Goal: Information Seeking & Learning: Learn about a topic

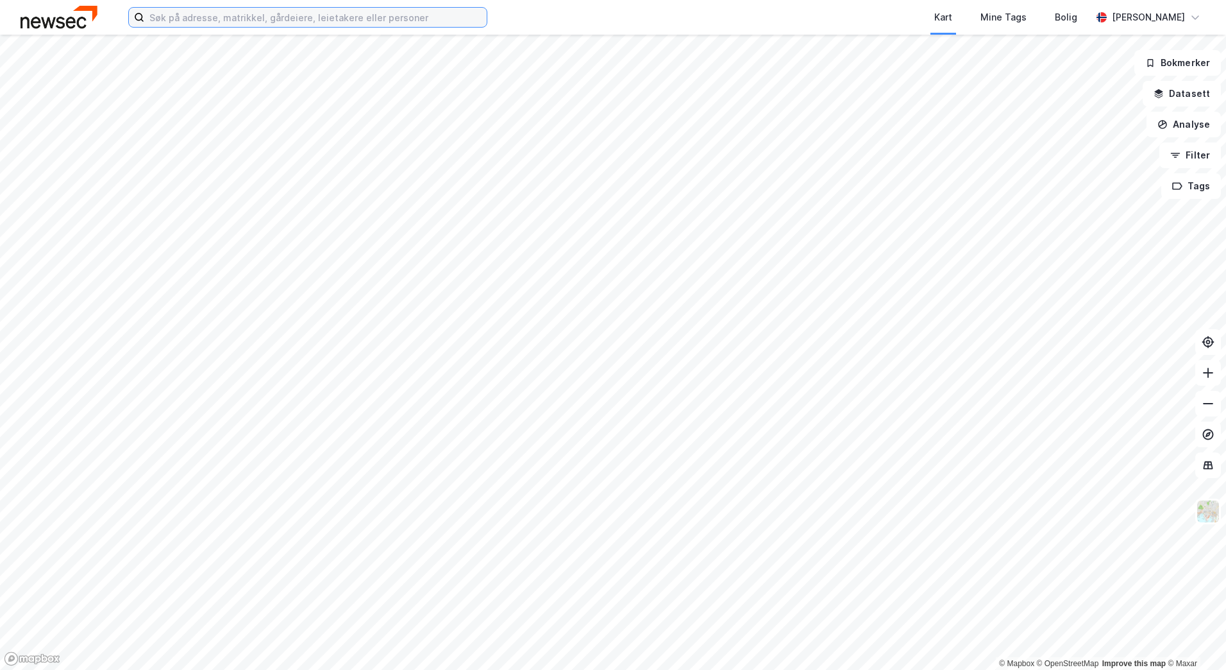
click at [205, 14] on input at bounding box center [315, 17] width 343 height 19
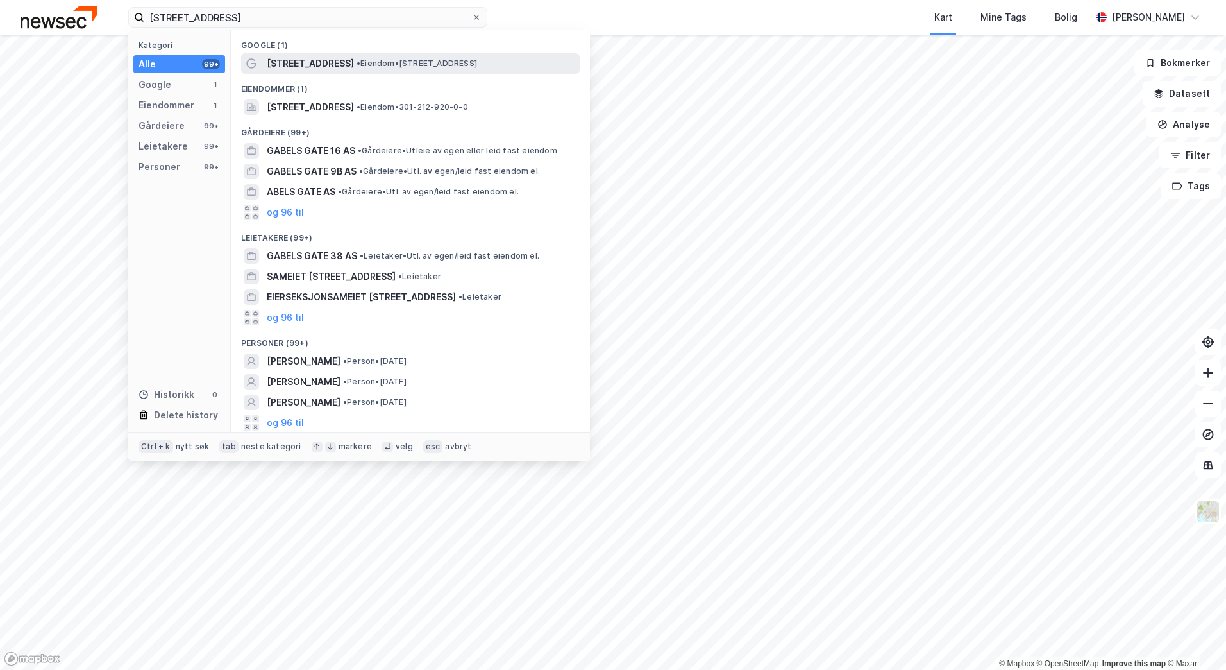
click at [282, 62] on span "[STREET_ADDRESS]" at bounding box center [310, 63] width 87 height 15
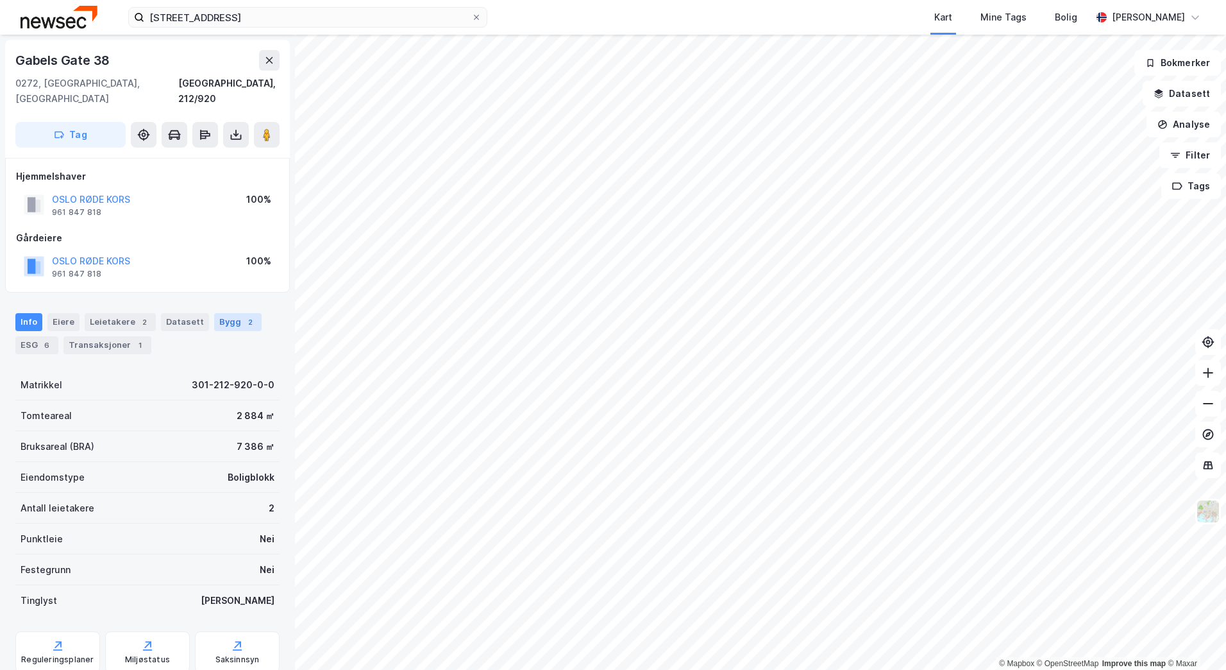
click at [244, 316] on div "2" at bounding box center [250, 322] width 13 height 13
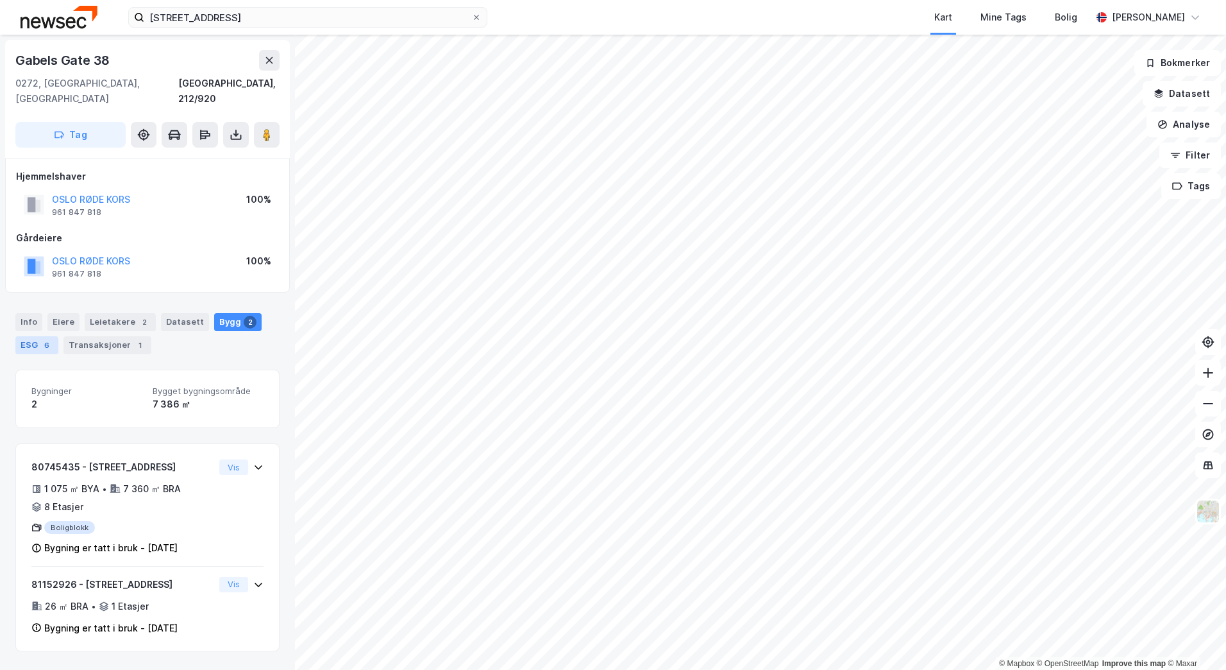
click at [35, 336] on div "ESG 6" at bounding box center [36, 345] width 43 height 18
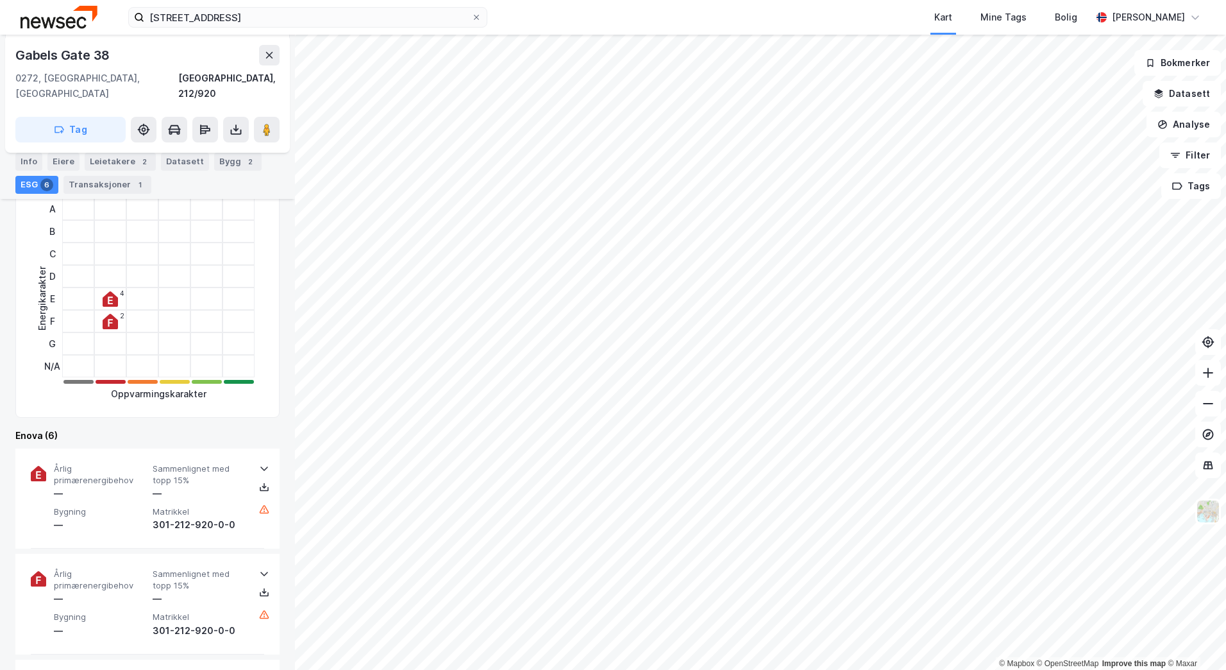
scroll to position [385, 0]
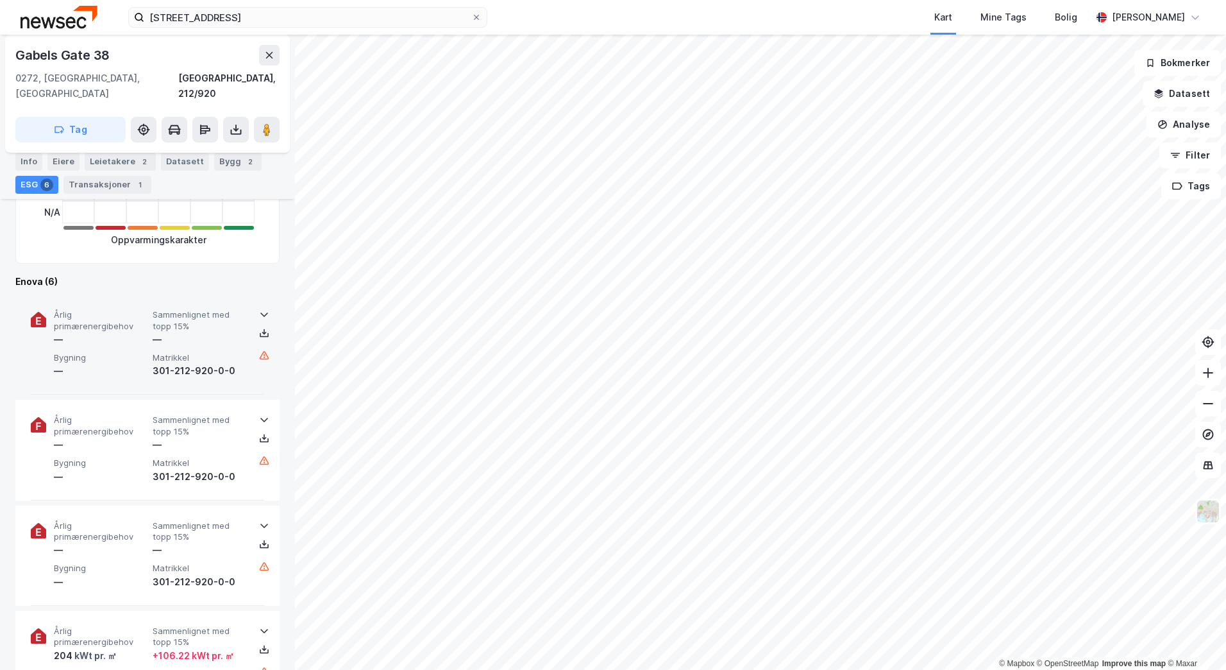
click at [115, 332] on div "—" at bounding box center [101, 339] width 94 height 15
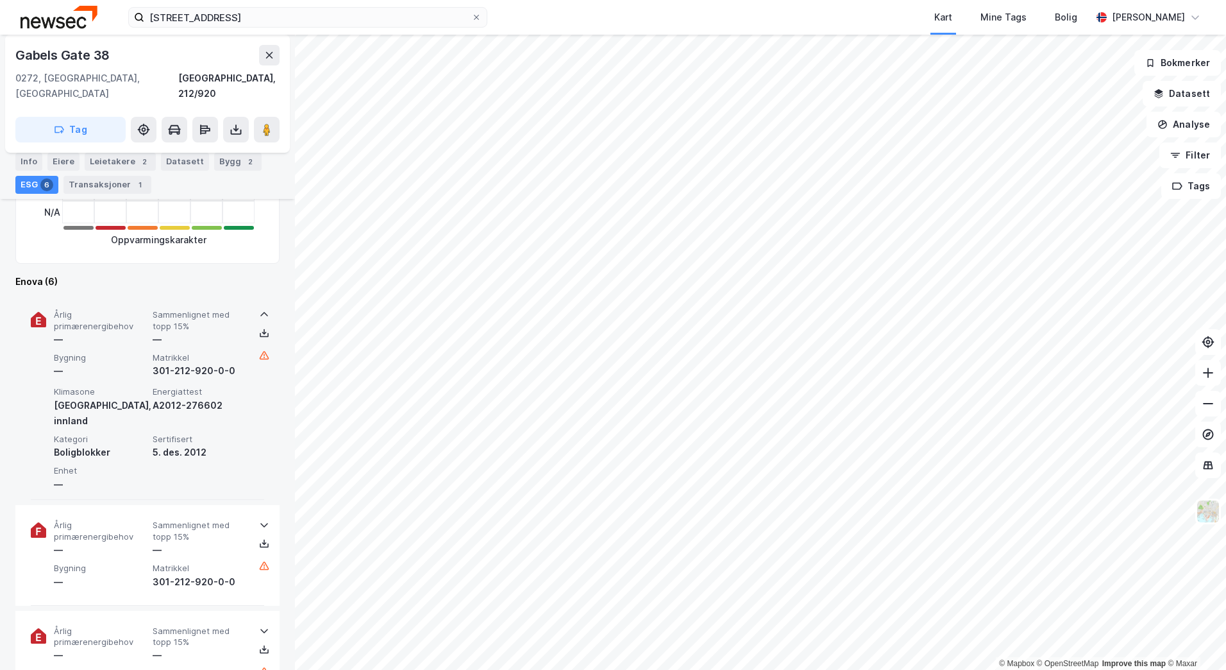
click at [115, 332] on div "—" at bounding box center [101, 339] width 94 height 15
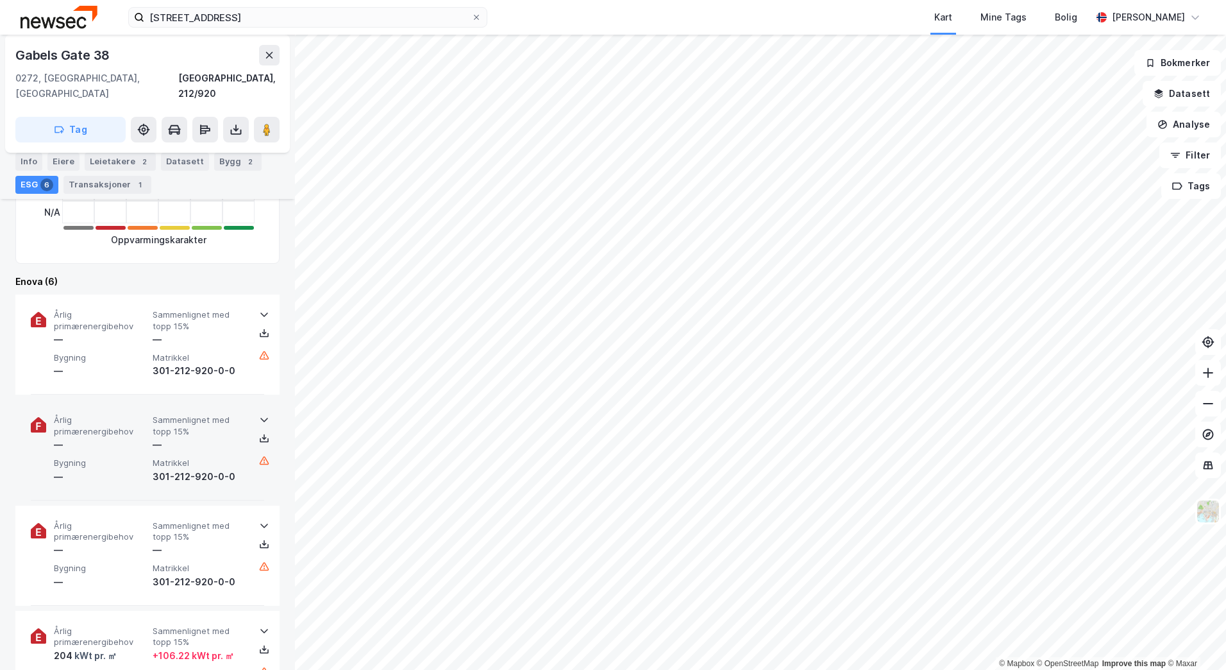
click at [117, 437] on div "—" at bounding box center [101, 444] width 94 height 15
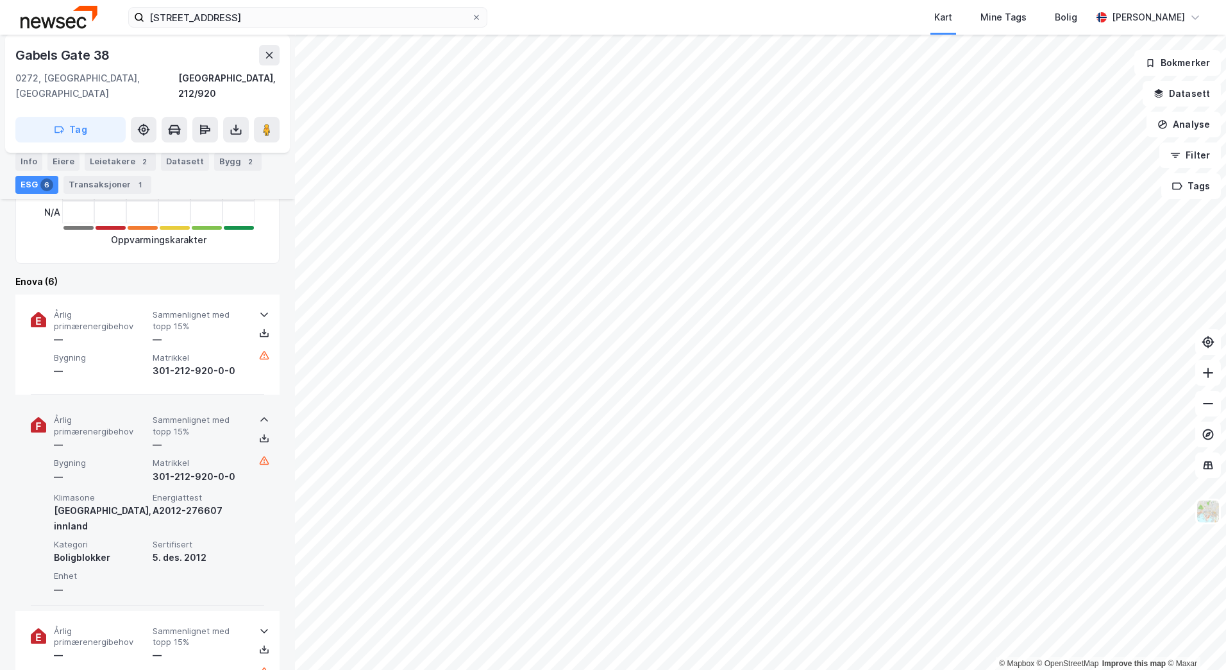
click at [117, 437] on div "—" at bounding box center [101, 444] width 94 height 15
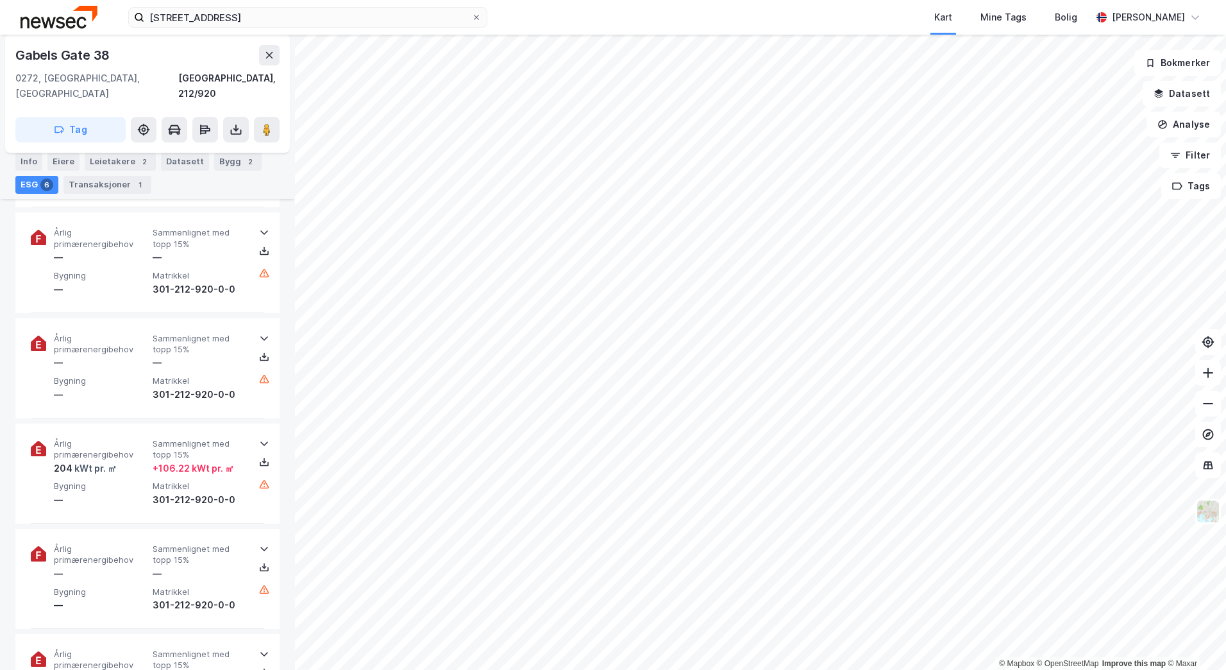
scroll to position [577, 0]
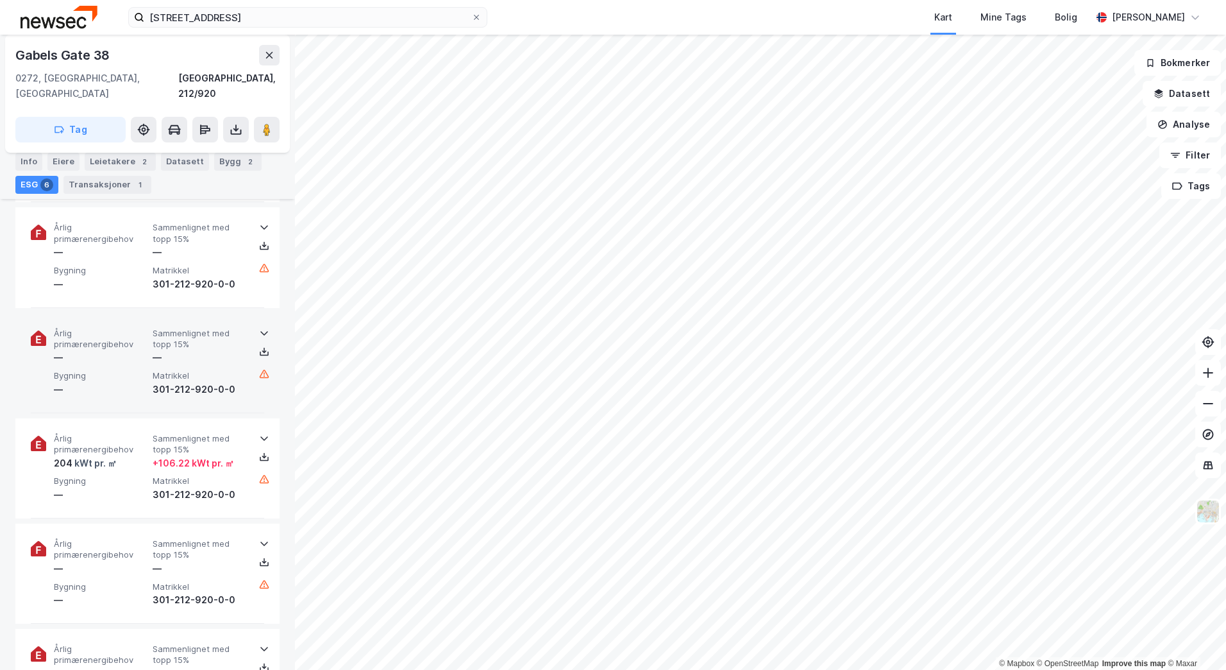
click at [149, 354] on div "Årlig primærenergibehov — Sammenlignet med topp 15% — Bygning — Matrikkel 301-2…" at bounding box center [150, 362] width 192 height 69
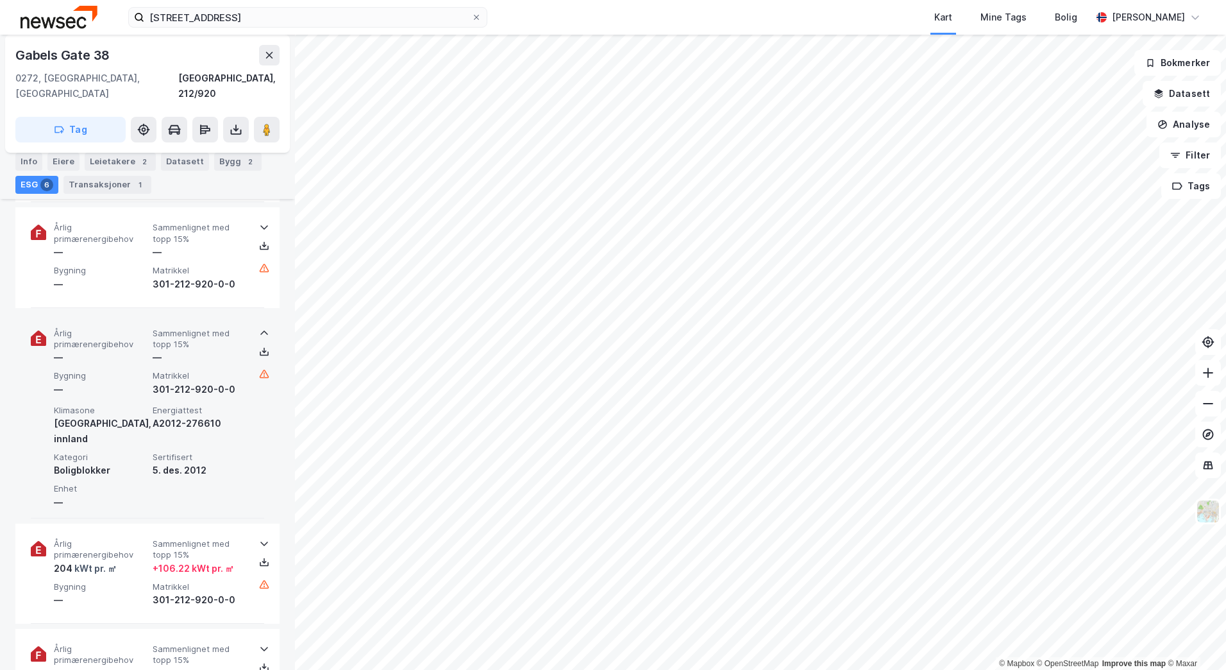
click at [137, 351] on div "Årlig primærenergibehov — Sammenlignet med topp 15% — Bygning — Matrikkel 301-2…" at bounding box center [150, 362] width 192 height 69
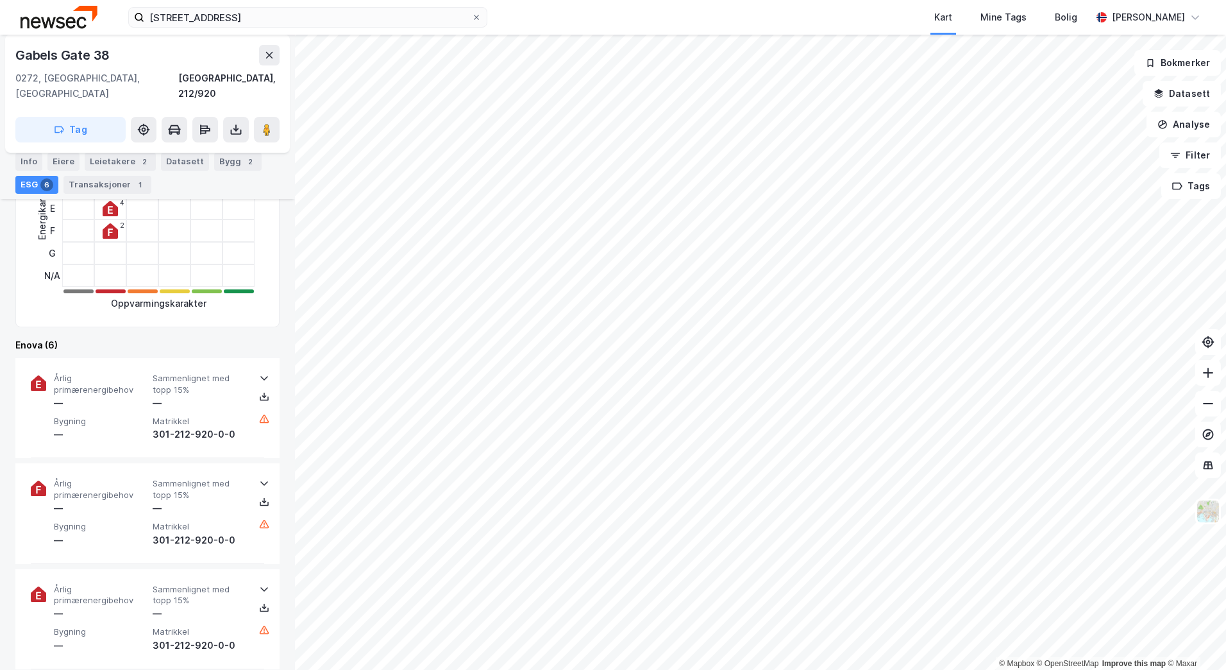
scroll to position [321, 0]
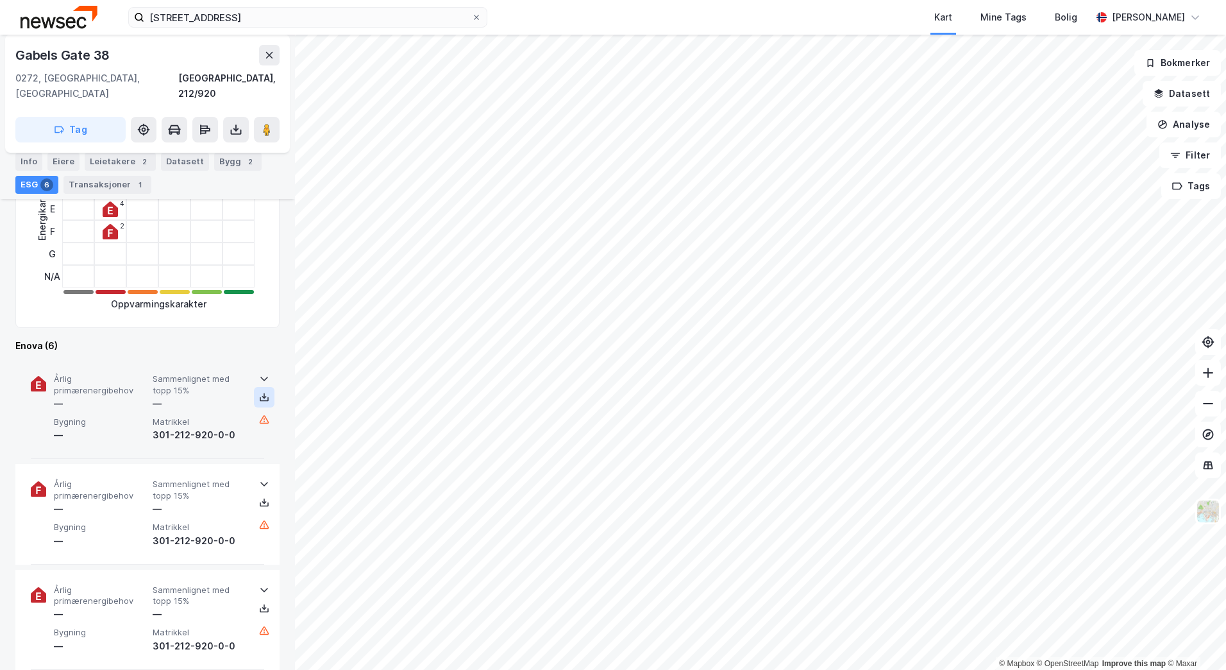
click at [259, 392] on icon at bounding box center [264, 397] width 10 height 10
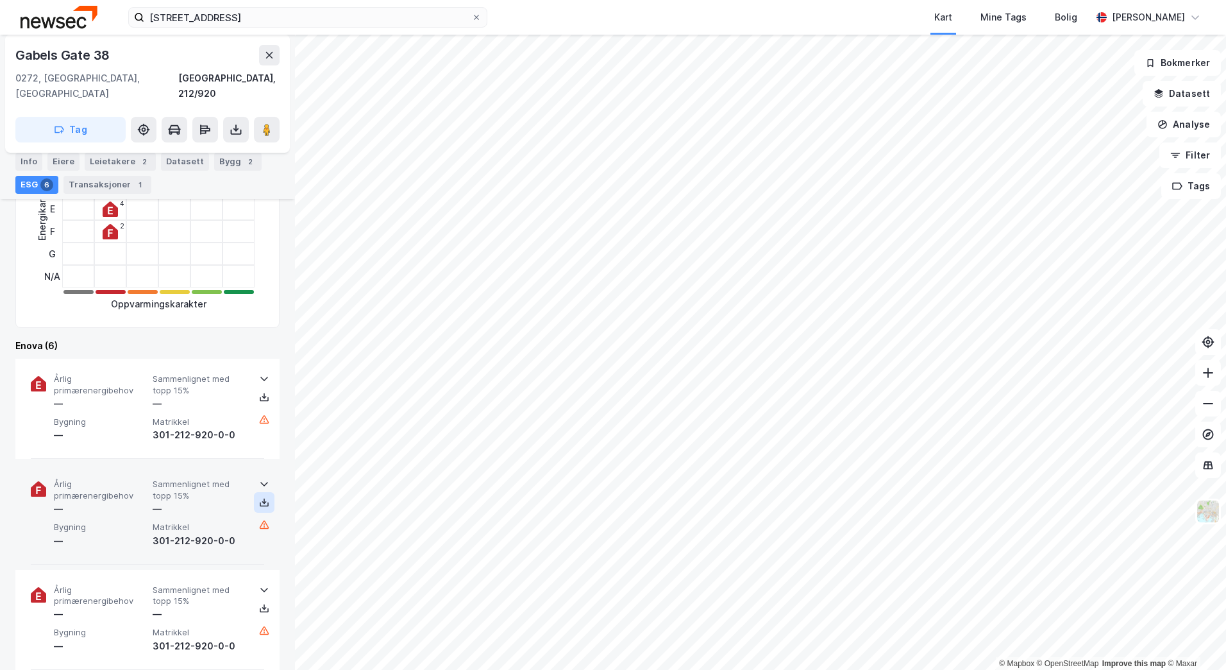
click at [259, 497] on icon at bounding box center [264, 502] width 10 height 10
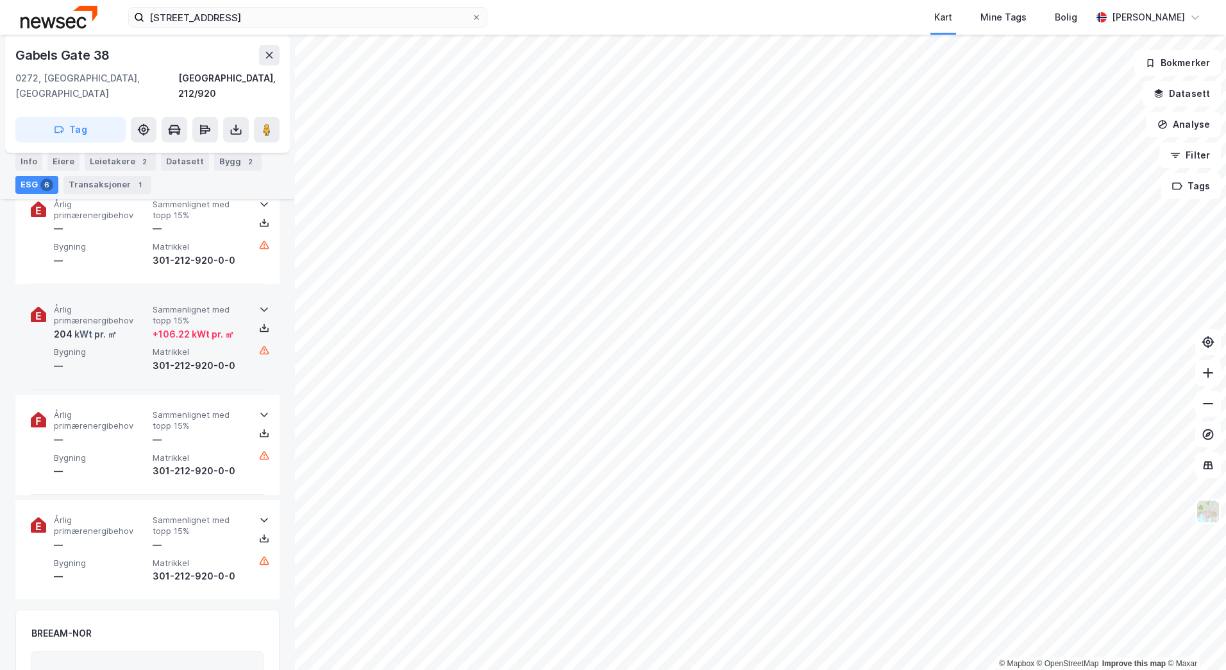
scroll to position [706, 0]
click at [263, 323] on icon at bounding box center [264, 328] width 10 height 10
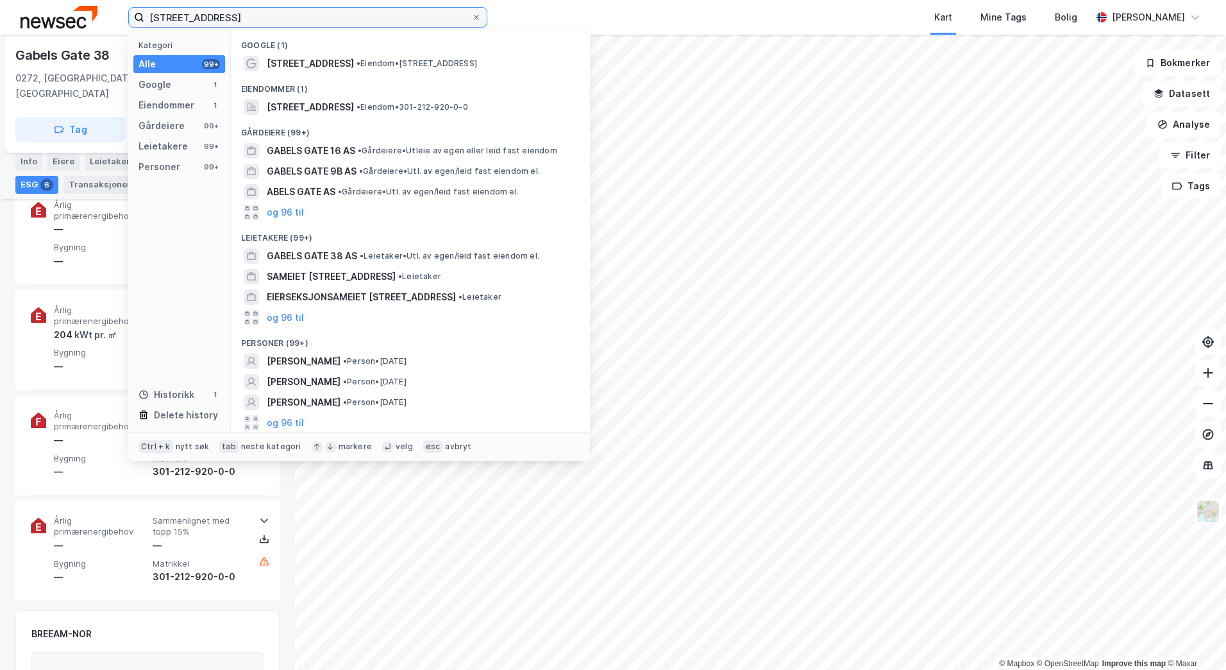
drag, startPoint x: 230, startPoint y: 19, endPoint x: 115, endPoint y: 19, distance: 115.5
click at [115, 19] on div "[STREET_ADDRESS] Kategori Alle 99+ Google 1 Eiendommer 1 Gårdeiere 99+ Leietake…" at bounding box center [613, 17] width 1226 height 35
drag, startPoint x: 236, startPoint y: 17, endPoint x: 111, endPoint y: 20, distance: 125.1
click at [111, 20] on div "[STREET_ADDRESS] Kategori Alle 99+ Google 1 Eiendommer 1 Gårdeiere 99+ Leietake…" at bounding box center [613, 17] width 1226 height 35
paste input "Søren bulls vei 2"
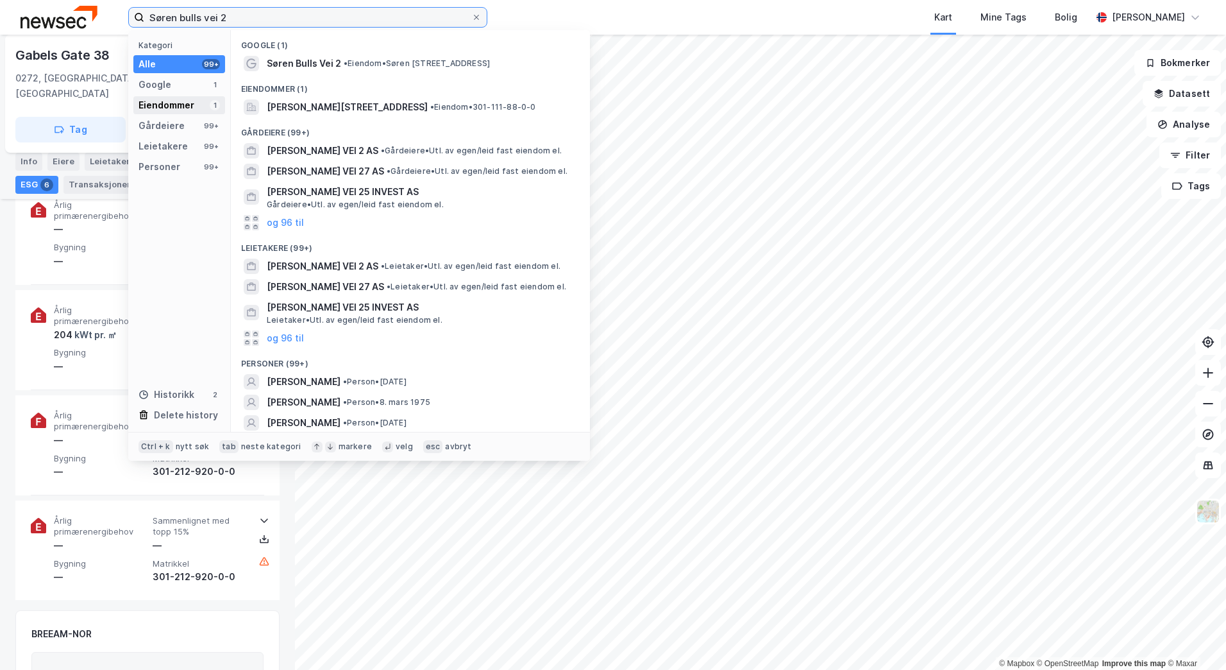
type input "Søren bulls vei 2"
click at [199, 105] on div "Eiendommer 1" at bounding box center [179, 105] width 92 height 18
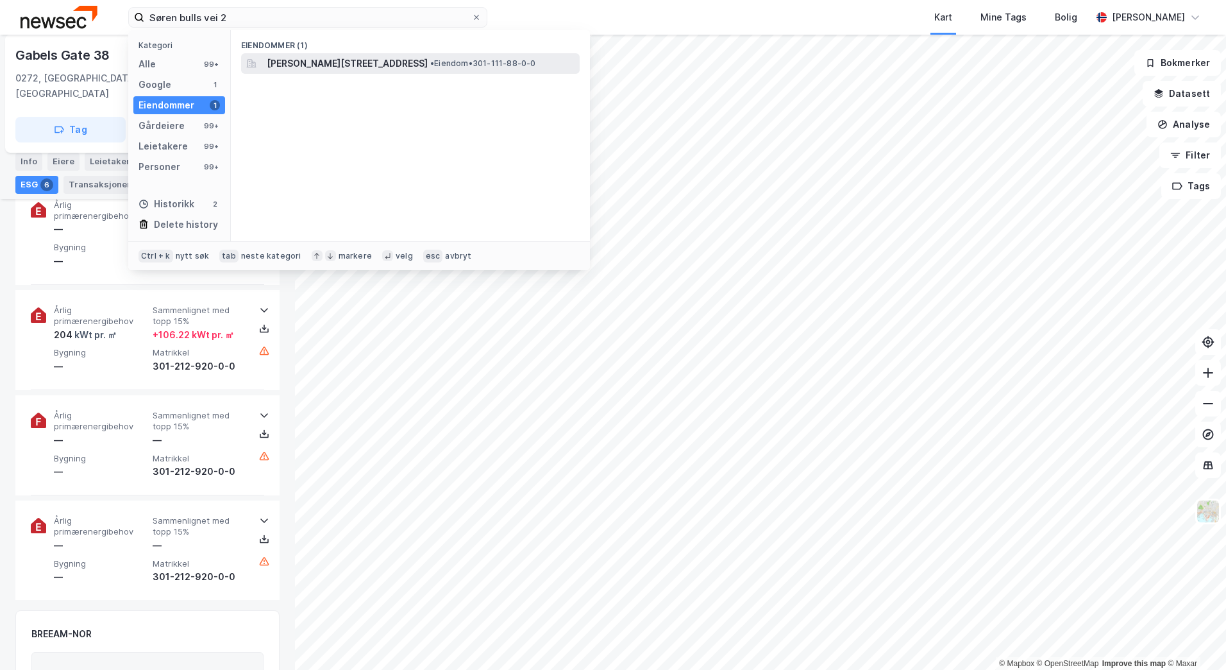
click at [314, 58] on span "[PERSON_NAME][STREET_ADDRESS]" at bounding box center [347, 63] width 161 height 15
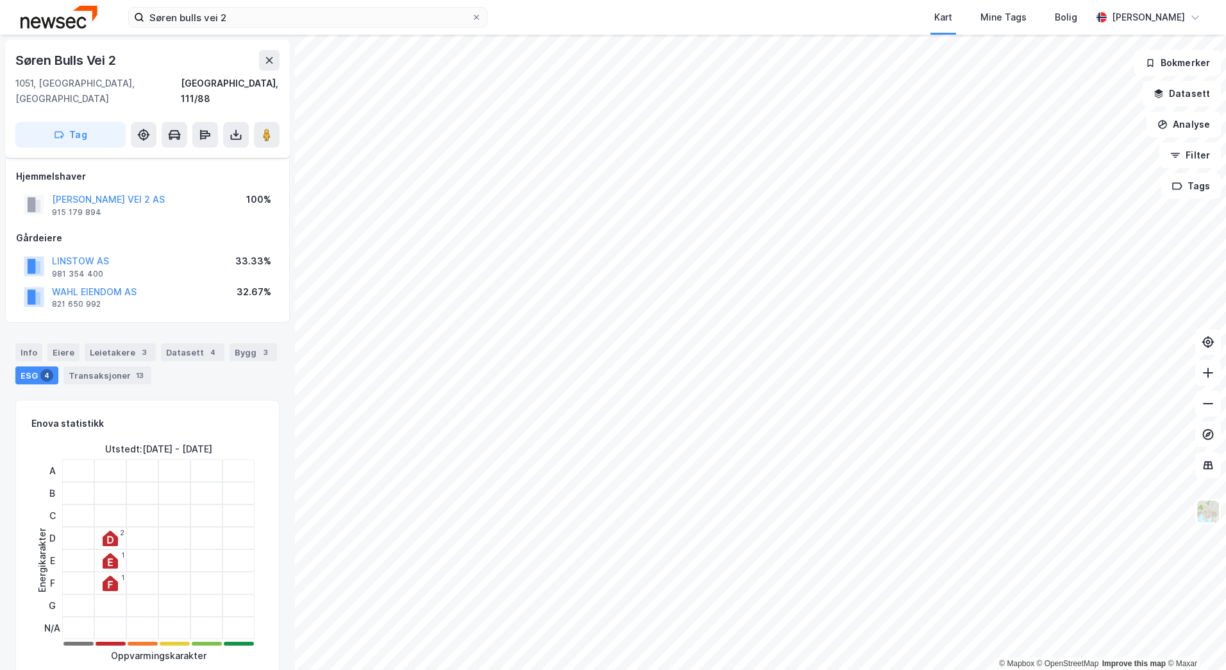
scroll to position [706, 0]
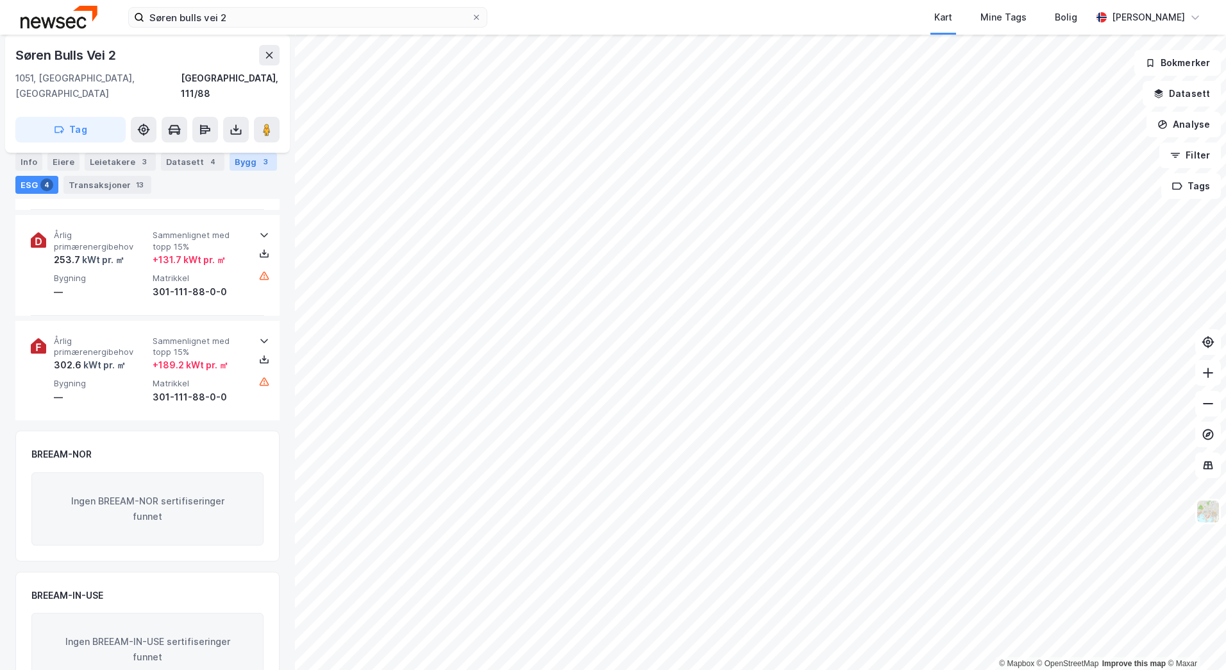
click at [230, 167] on div "Bygg 3" at bounding box center [253, 162] width 47 height 18
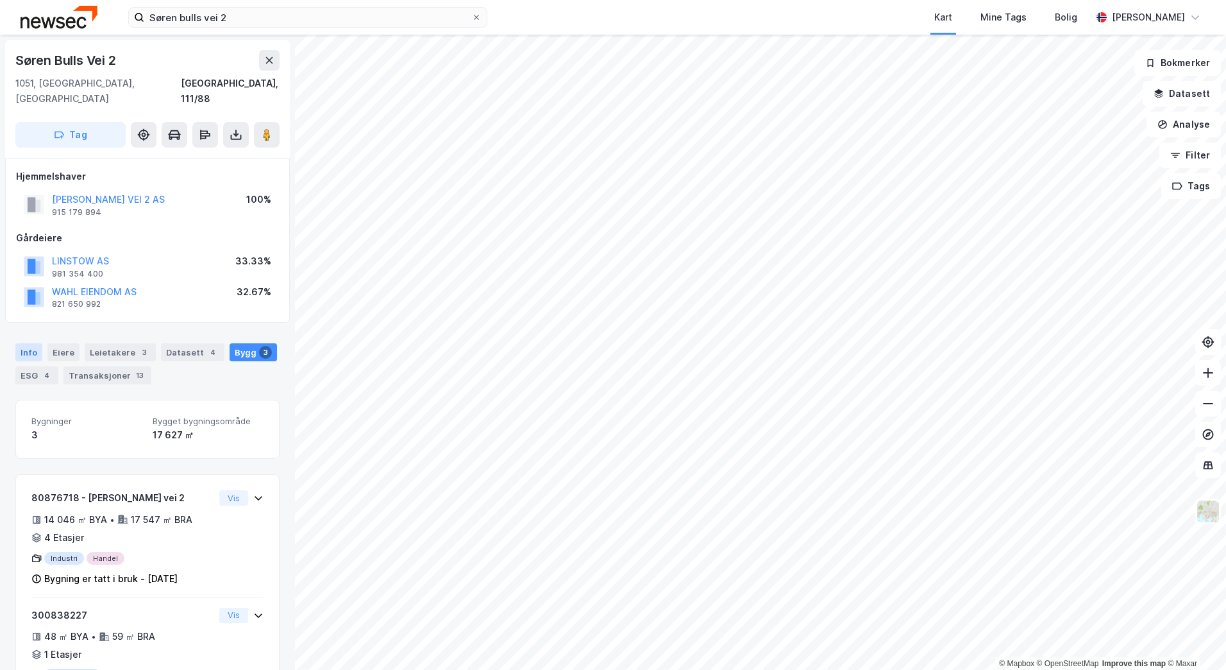
click at [30, 343] on div "Info" at bounding box center [28, 352] width 27 height 18
